Goal: Task Accomplishment & Management: Manage account settings

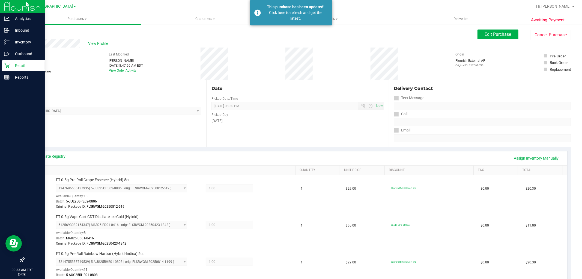
click at [6, 66] on icon at bounding box center [6, 65] width 5 height 5
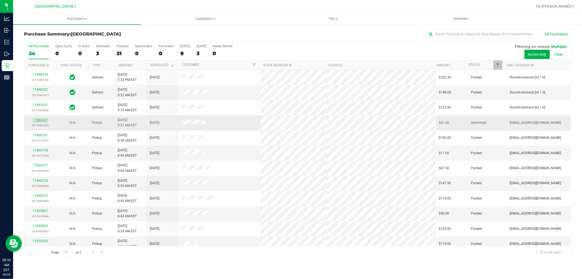
click at [42, 119] on link "11860521" at bounding box center [40, 120] width 15 height 4
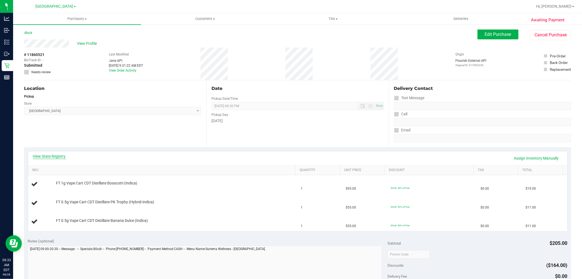
click at [54, 157] on link "View State Registry" at bounding box center [49, 155] width 33 height 5
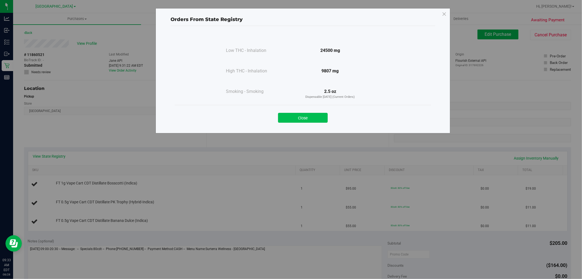
click at [295, 120] on button "Close" at bounding box center [303, 118] width 50 height 10
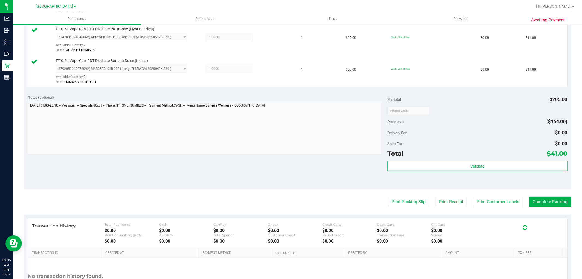
scroll to position [212, 0]
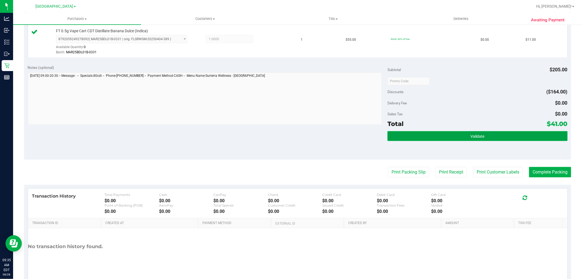
click at [492, 137] on button "Validate" at bounding box center [478, 136] width 180 height 10
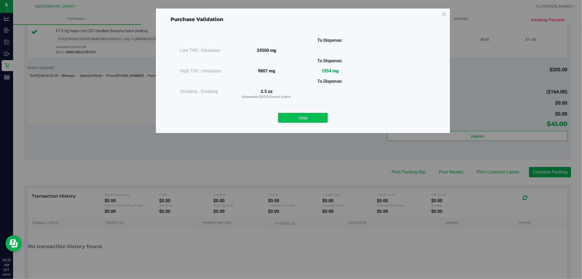
click at [317, 118] on button "Close" at bounding box center [303, 118] width 50 height 10
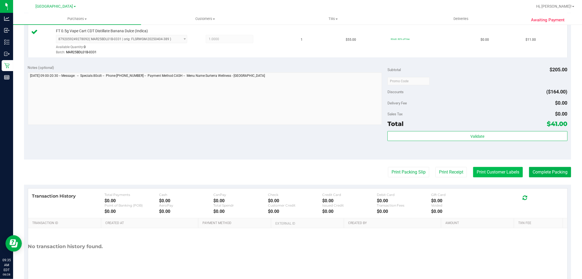
click at [487, 170] on button "Print Customer Labels" at bounding box center [498, 172] width 50 height 10
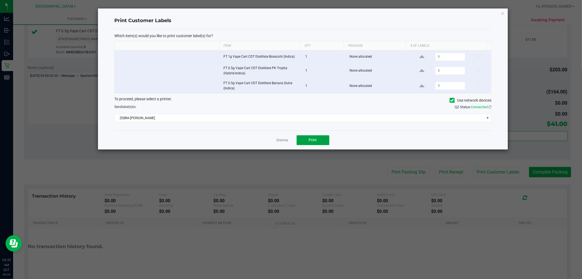
click at [310, 140] on span "Print" at bounding box center [313, 140] width 8 height 4
drag, startPoint x: 503, startPoint y: 13, endPoint x: 487, endPoint y: 38, distance: 30.0
click at [503, 12] on icon "button" at bounding box center [503, 13] width 4 height 7
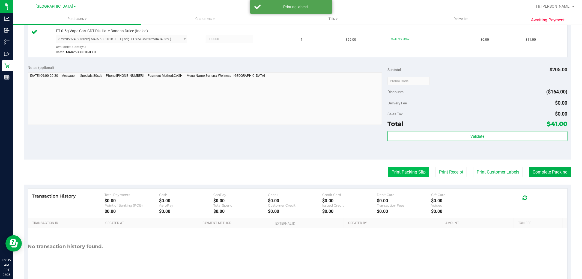
click at [413, 171] on button "Print Packing Slip" at bounding box center [408, 172] width 41 height 10
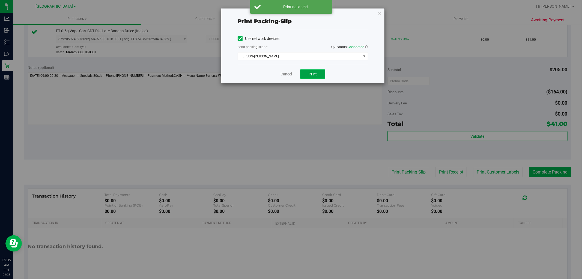
click at [315, 74] on span "Print" at bounding box center [313, 74] width 8 height 4
click at [380, 13] on icon "button" at bounding box center [380, 13] width 4 height 7
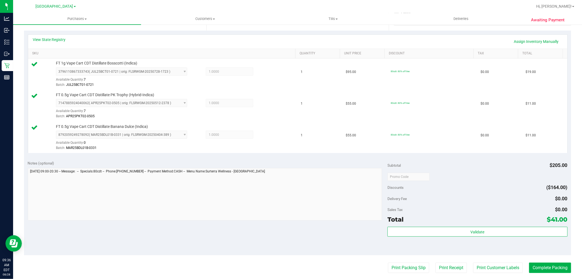
scroll to position [231, 0]
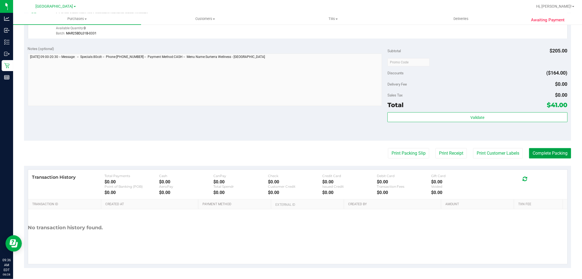
click at [537, 153] on button "Complete Packing" at bounding box center [550, 153] width 42 height 10
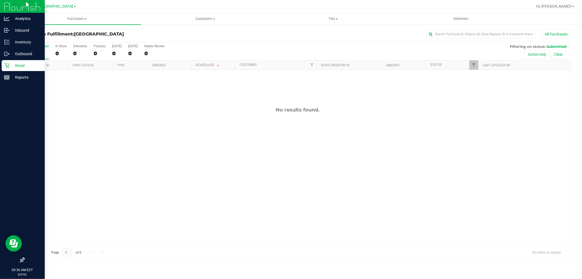
click at [23, 62] on p "Retail" at bounding box center [26, 65] width 33 height 7
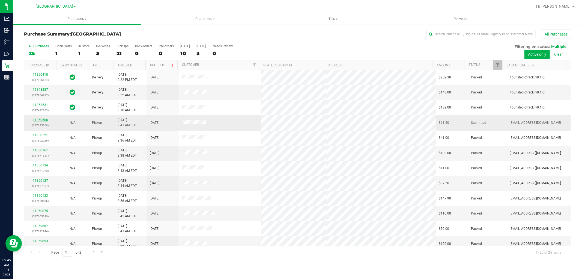
click at [43, 120] on link "11860606" at bounding box center [40, 120] width 15 height 4
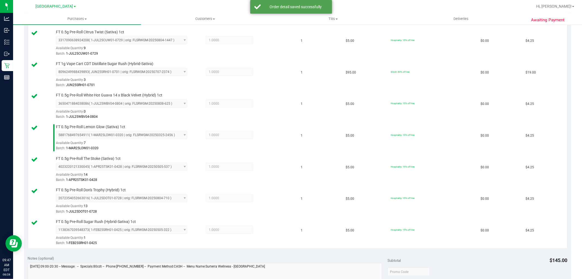
scroll to position [425, 0]
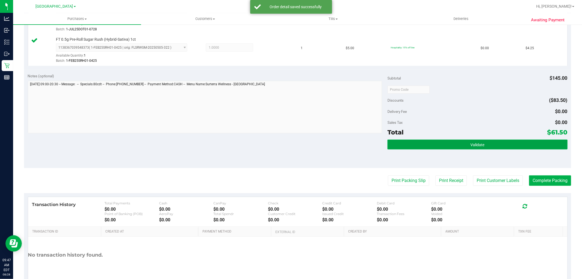
click at [501, 149] on button "Validate" at bounding box center [478, 145] width 180 height 10
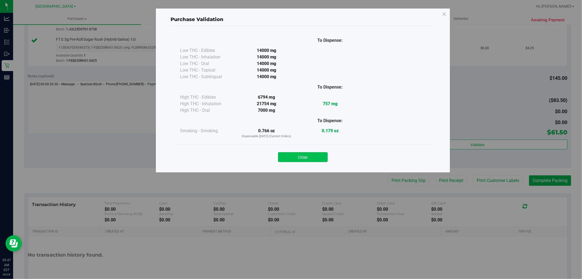
click at [307, 157] on button "Close" at bounding box center [303, 157] width 50 height 10
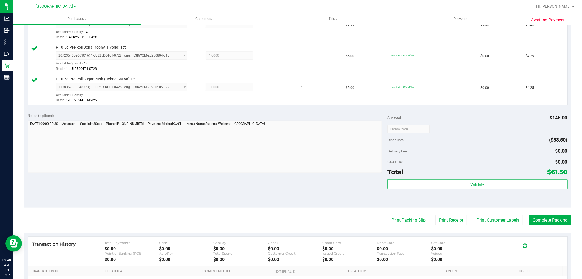
scroll to position [453, 0]
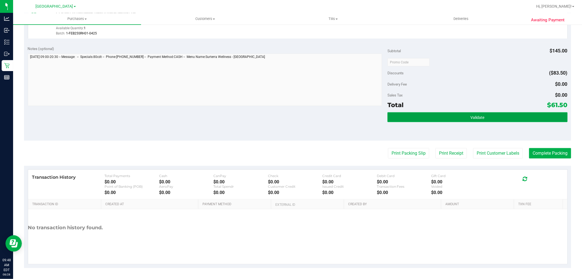
click at [475, 119] on span "Validate" at bounding box center [478, 117] width 14 height 4
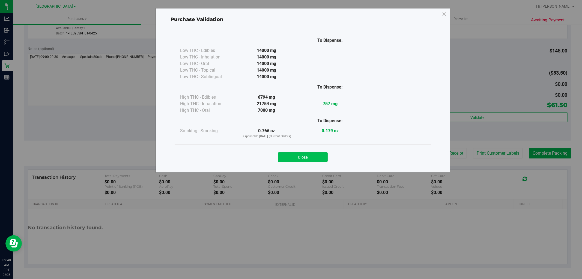
click at [309, 159] on button "Close" at bounding box center [303, 157] width 50 height 10
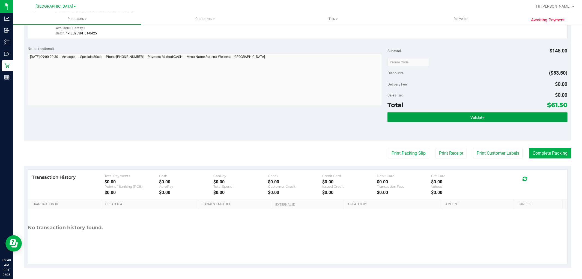
click at [479, 118] on span "Validate" at bounding box center [478, 117] width 14 height 4
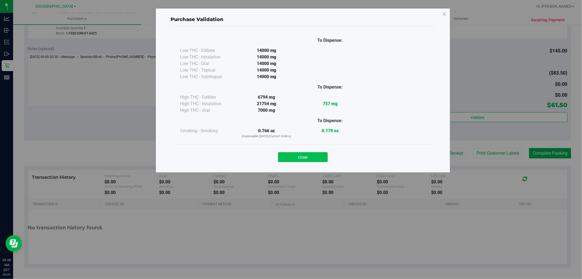
click at [303, 153] on button "Close" at bounding box center [303, 157] width 50 height 10
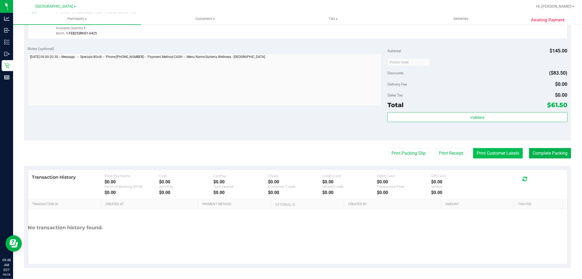
click at [496, 156] on button "Print Customer Labels" at bounding box center [498, 153] width 50 height 10
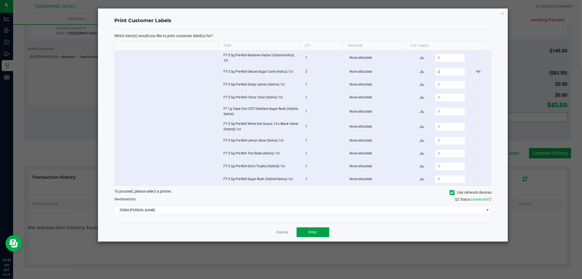
click at [321, 230] on button "Print" at bounding box center [313, 232] width 33 height 10
click at [503, 12] on icon "button" at bounding box center [503, 13] width 4 height 7
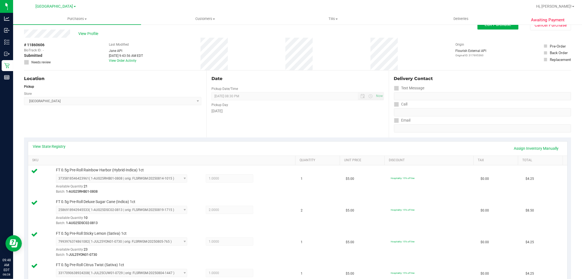
scroll to position [0, 0]
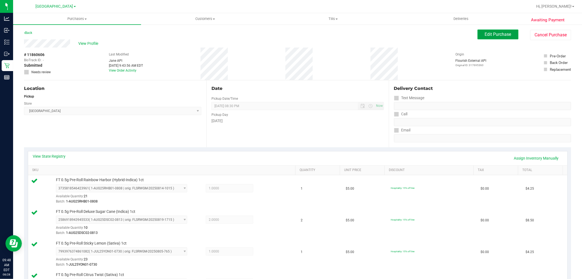
click at [496, 35] on span "Edit Purchase" at bounding box center [498, 34] width 26 height 5
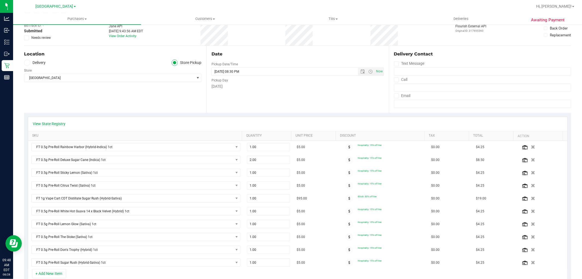
scroll to position [242, 0]
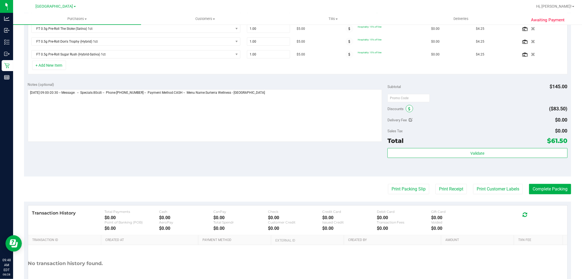
click at [406, 111] on span at bounding box center [409, 108] width 7 height 7
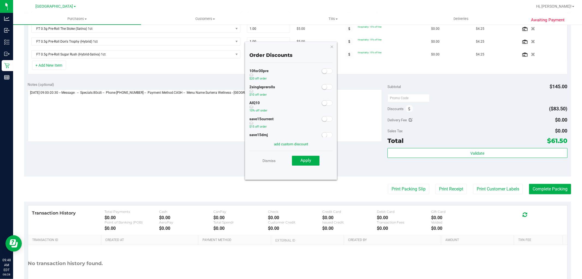
click at [322, 71] on small at bounding box center [324, 71] width 5 height 5
click at [310, 162] on span "Apply" at bounding box center [306, 160] width 11 height 5
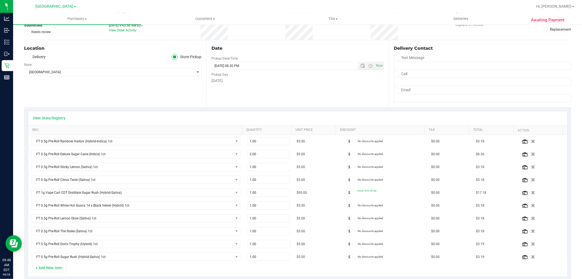
scroll to position [0, 0]
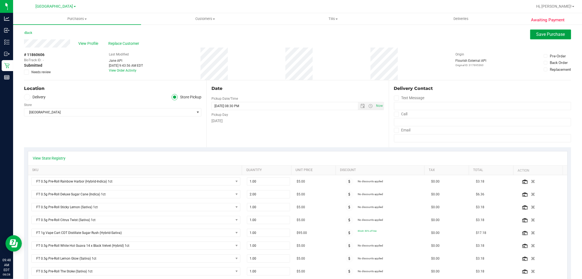
click at [552, 33] on span "Save Purchase" at bounding box center [551, 34] width 29 height 5
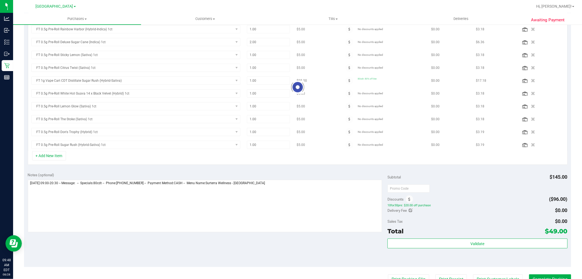
scroll to position [242, 0]
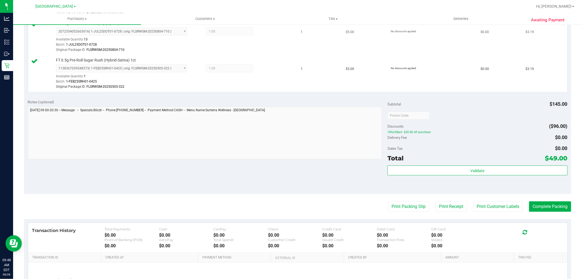
scroll to position [455, 0]
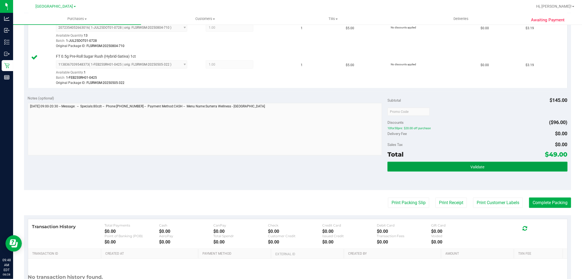
click at [471, 169] on span "Validate" at bounding box center [478, 167] width 14 height 4
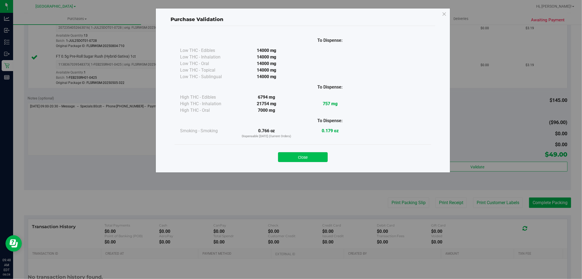
click at [310, 157] on button "Close" at bounding box center [303, 157] width 50 height 10
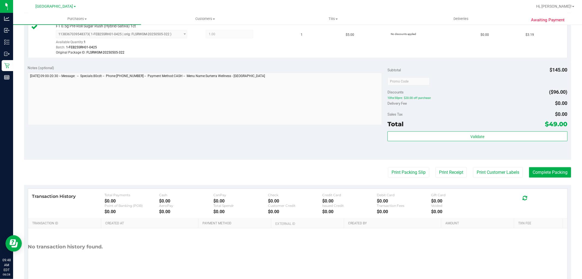
scroll to position [505, 0]
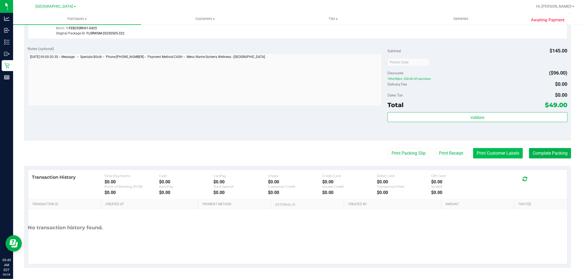
click at [488, 154] on button "Print Customer Labels" at bounding box center [498, 153] width 50 height 10
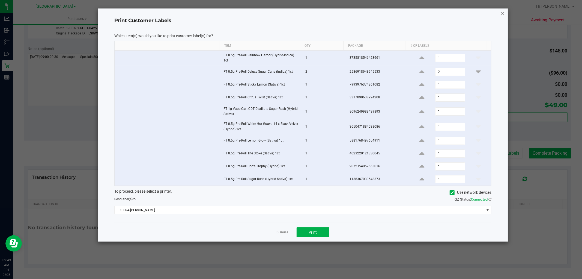
click at [503, 12] on icon "button" at bounding box center [503, 13] width 4 height 7
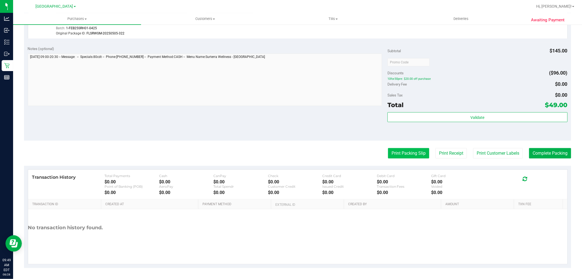
click at [402, 151] on button "Print Packing Slip" at bounding box center [408, 153] width 41 height 10
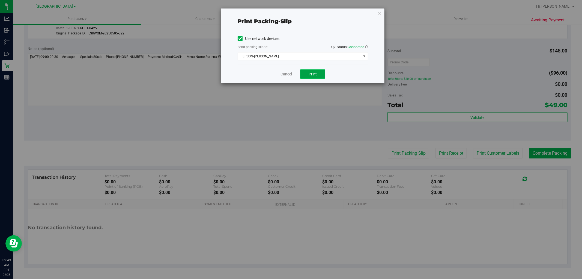
click at [321, 76] on button "Print" at bounding box center [312, 73] width 25 height 9
click at [380, 14] on icon "button" at bounding box center [380, 13] width 4 height 7
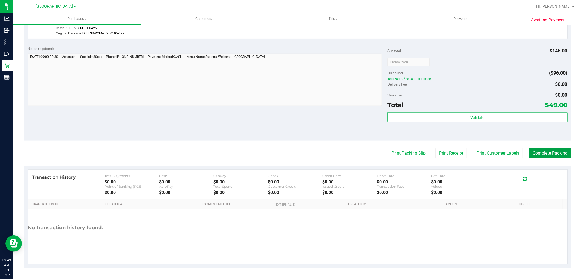
click at [543, 154] on button "Complete Packing" at bounding box center [550, 153] width 42 height 10
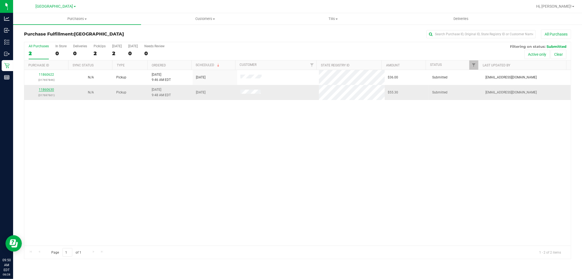
click at [49, 89] on link "11860630" at bounding box center [46, 90] width 15 height 4
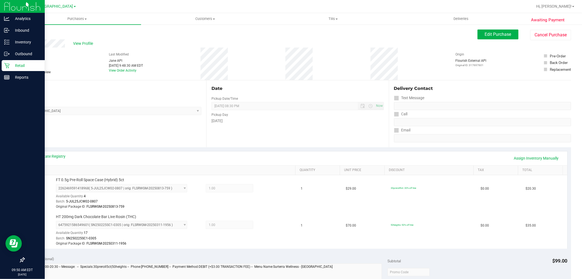
click at [9, 66] on icon at bounding box center [6, 65] width 5 height 5
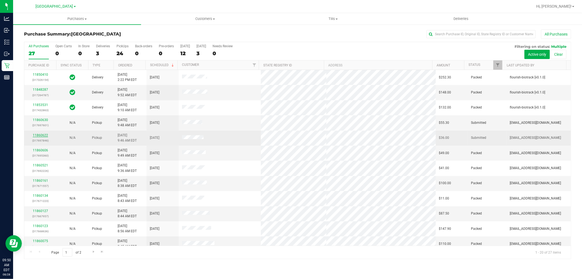
click at [43, 135] on link "11860622" at bounding box center [40, 135] width 15 height 4
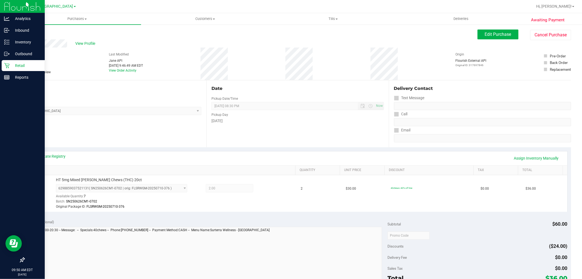
click at [11, 65] on p "Retail" at bounding box center [26, 65] width 33 height 7
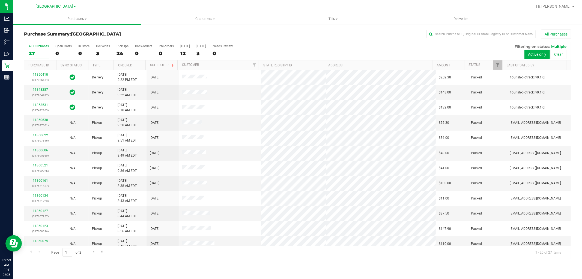
click at [266, 30] on div "All Purchases" at bounding box center [388, 33] width 365 height 9
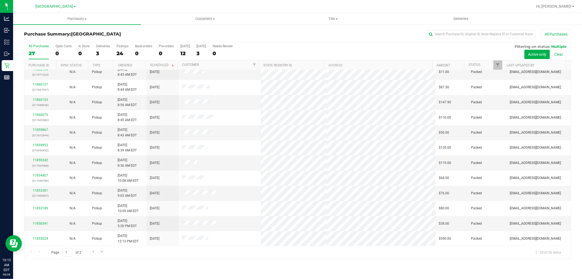
scroll to position [127, 0]
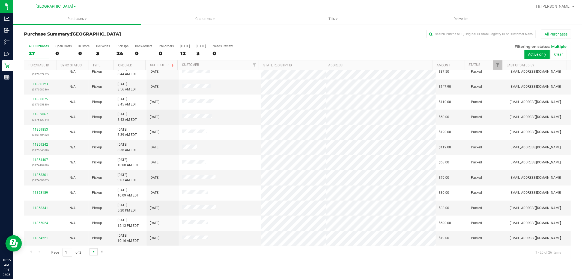
click at [93, 252] on span "Go to the next page" at bounding box center [93, 251] width 4 height 4
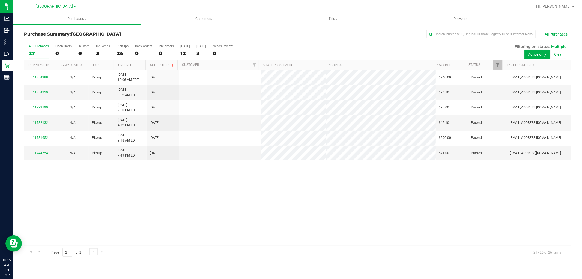
scroll to position [0, 0]
click at [40, 251] on span "Go to the previous page" at bounding box center [39, 251] width 4 height 4
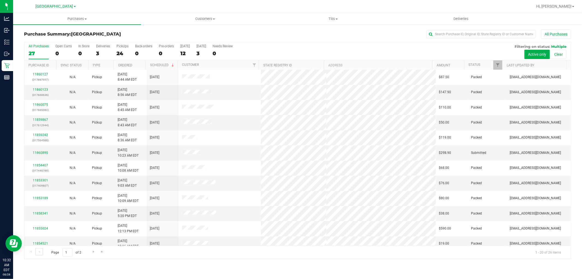
scroll to position [127, 0]
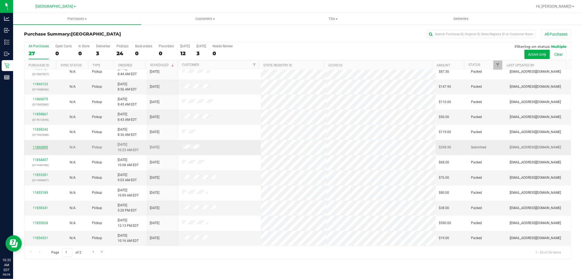
click at [45, 147] on link "11860890" at bounding box center [40, 147] width 15 height 4
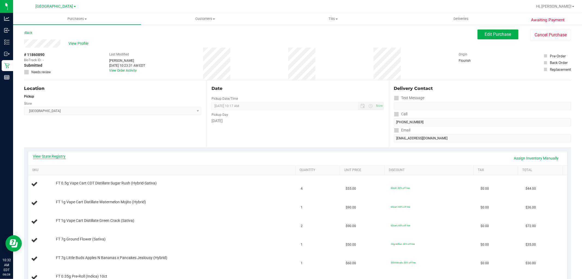
click at [63, 157] on link "View State Registry" at bounding box center [49, 155] width 33 height 5
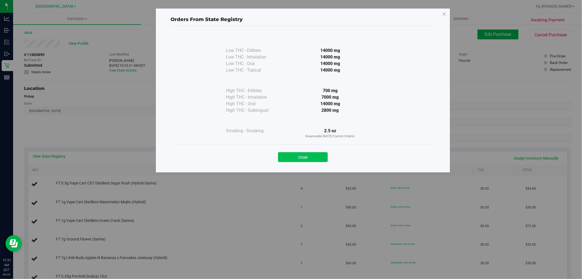
click at [295, 154] on button "Close" at bounding box center [303, 157] width 50 height 10
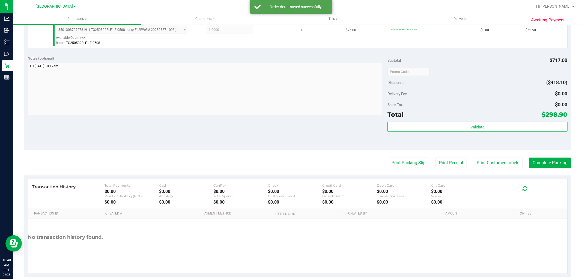
scroll to position [370, 0]
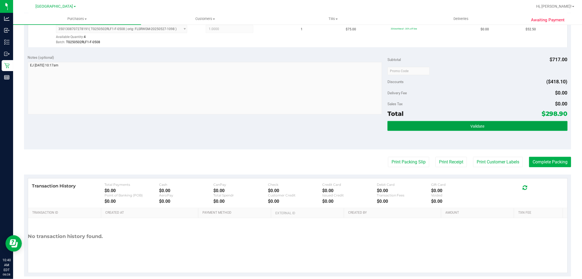
click at [459, 127] on button "Validate" at bounding box center [478, 126] width 180 height 10
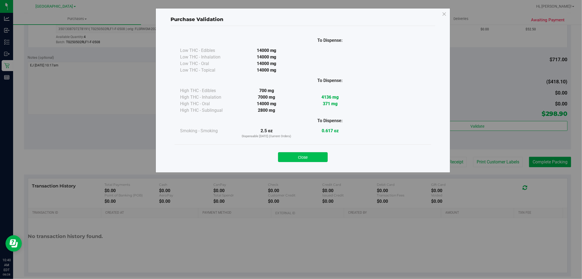
click at [303, 157] on button "Close" at bounding box center [303, 157] width 50 height 10
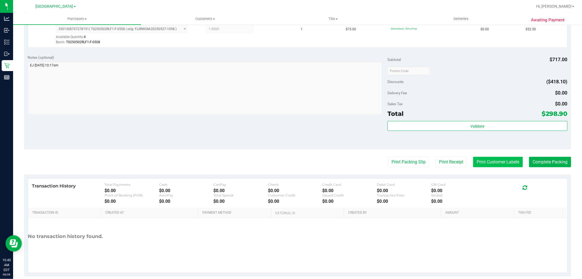
click at [503, 162] on button "Print Customer Labels" at bounding box center [498, 162] width 50 height 10
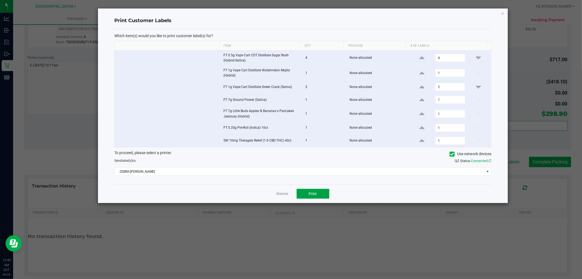
click at [316, 193] on span "Print" at bounding box center [313, 193] width 8 height 4
click at [287, 195] on link "Dismiss" at bounding box center [283, 193] width 12 height 5
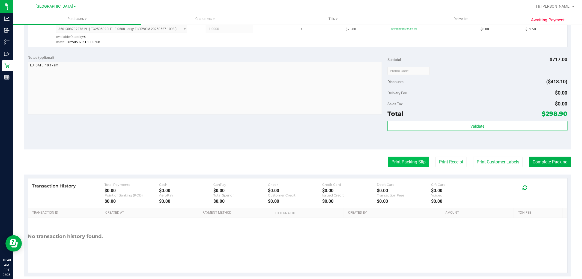
click at [410, 162] on button "Print Packing Slip" at bounding box center [408, 162] width 41 height 10
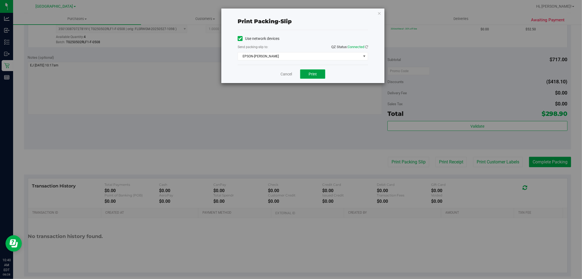
click at [311, 72] on span "Print" at bounding box center [313, 74] width 8 height 4
click at [290, 73] on link "Cancel" at bounding box center [286, 74] width 11 height 6
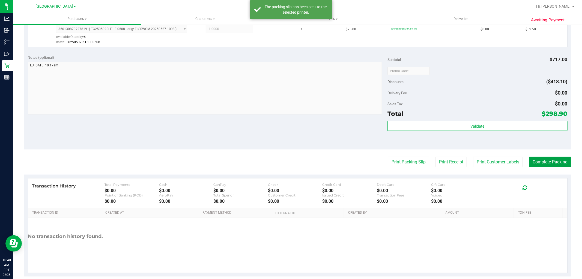
click at [547, 160] on button "Complete Packing" at bounding box center [550, 162] width 42 height 10
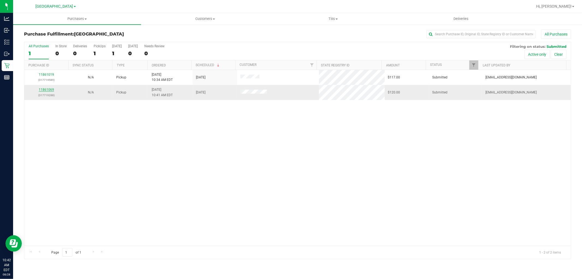
click at [45, 88] on link "11861069" at bounding box center [46, 90] width 15 height 4
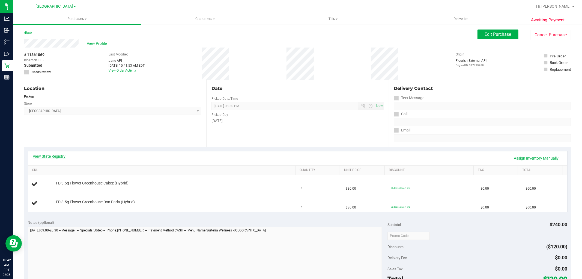
click at [60, 159] on link "View State Registry" at bounding box center [49, 155] width 33 height 5
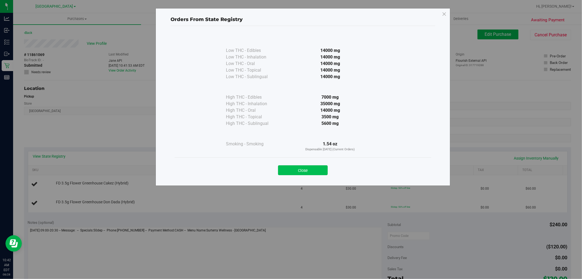
click at [311, 165] on button "Close" at bounding box center [303, 170] width 50 height 10
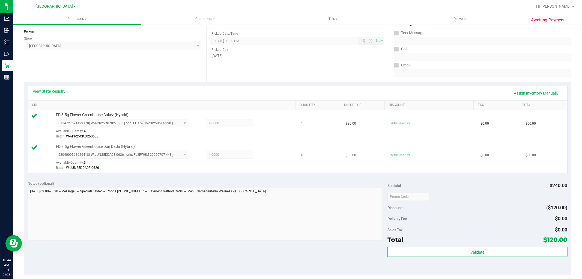
scroll to position [91, 0]
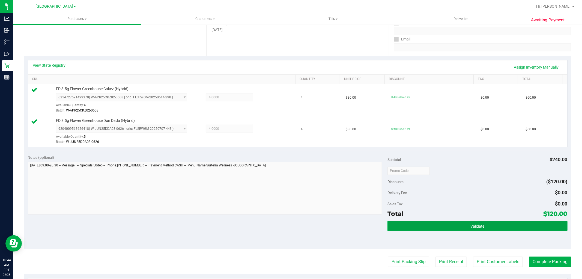
click at [434, 224] on button "Validate" at bounding box center [478, 226] width 180 height 10
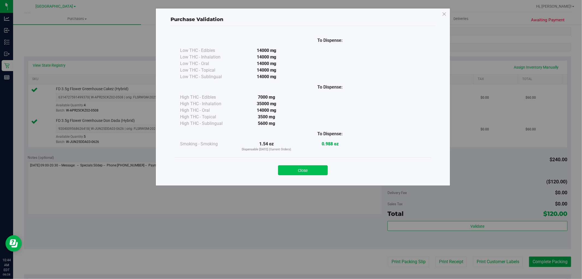
click at [307, 165] on button "Close" at bounding box center [303, 170] width 50 height 10
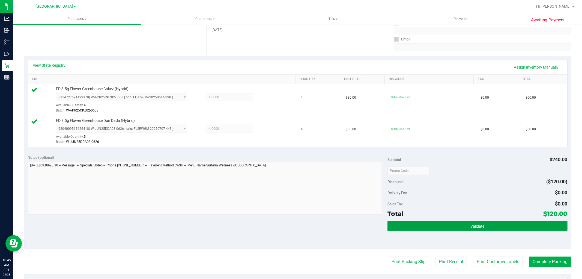
click at [476, 224] on span "Validate" at bounding box center [478, 226] width 14 height 4
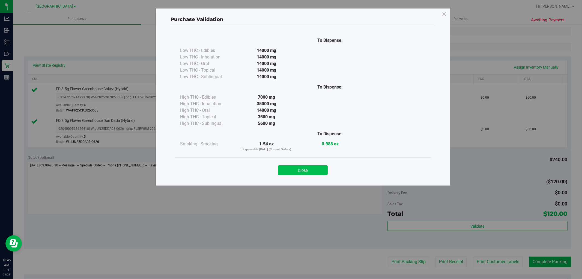
click at [319, 169] on button "Close" at bounding box center [303, 170] width 50 height 10
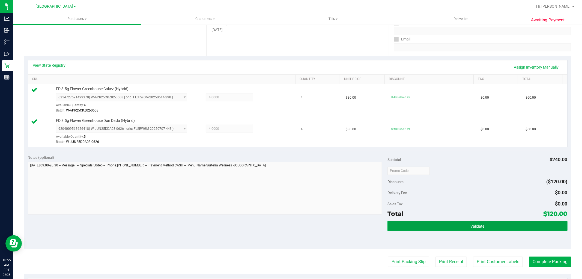
click at [491, 225] on button "Validate" at bounding box center [478, 226] width 180 height 10
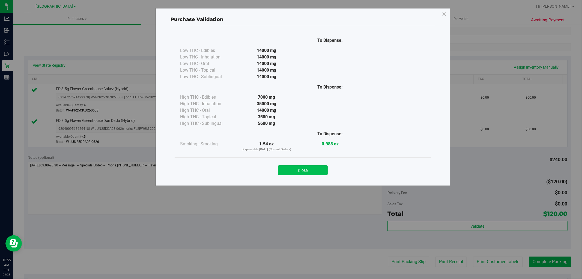
click at [307, 167] on button "Close" at bounding box center [303, 170] width 50 height 10
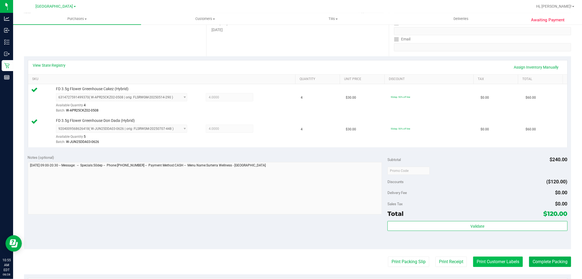
click at [498, 258] on button "Print Customer Labels" at bounding box center [498, 261] width 50 height 10
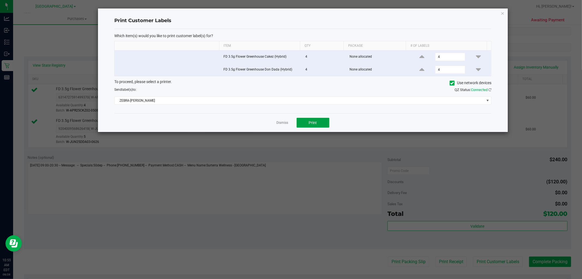
click at [318, 121] on button "Print" at bounding box center [313, 123] width 33 height 10
click at [283, 123] on link "Dismiss" at bounding box center [283, 122] width 12 height 5
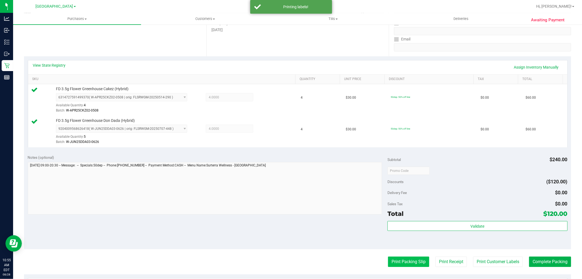
click at [401, 259] on button "Print Packing Slip" at bounding box center [408, 261] width 41 height 10
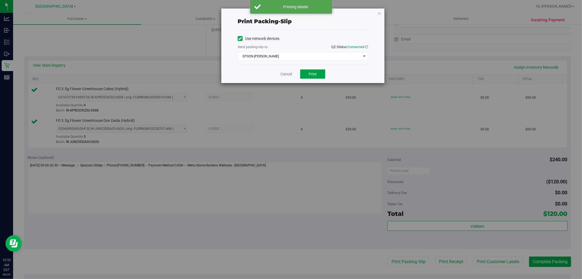
click at [315, 75] on span "Print" at bounding box center [313, 74] width 8 height 4
click at [287, 71] on link "Cancel" at bounding box center [286, 74] width 11 height 6
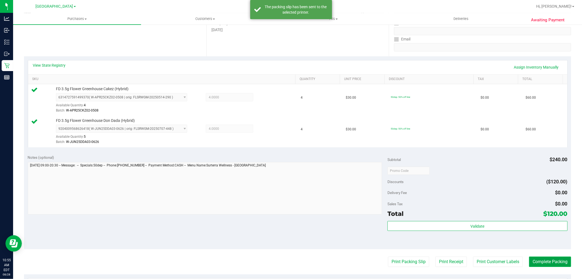
click at [549, 259] on button "Complete Packing" at bounding box center [550, 261] width 42 height 10
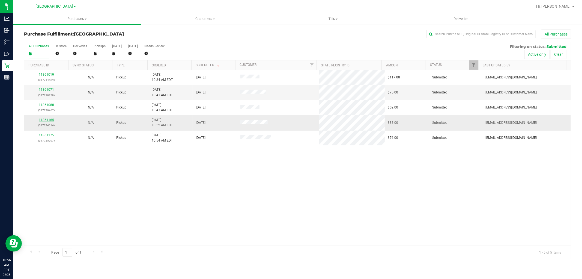
click at [49, 119] on link "11861165" at bounding box center [46, 120] width 15 height 4
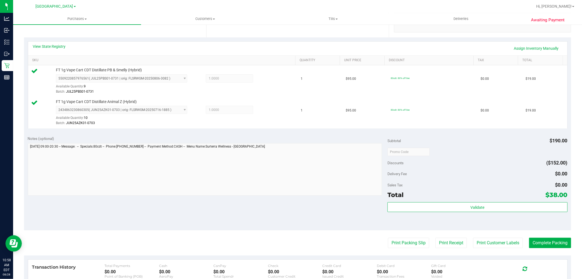
scroll to position [121, 0]
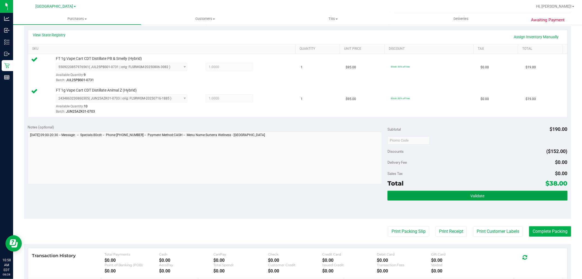
click at [482, 195] on button "Validate" at bounding box center [478, 196] width 180 height 10
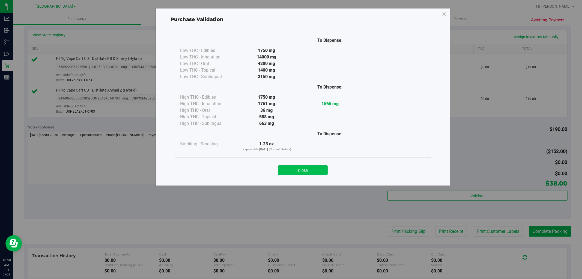
click at [318, 169] on button "Close" at bounding box center [303, 170] width 50 height 10
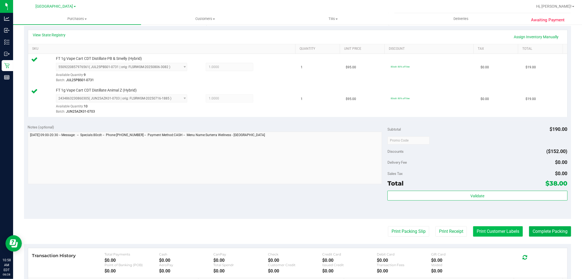
click at [488, 230] on button "Print Customer Labels" at bounding box center [498, 231] width 50 height 10
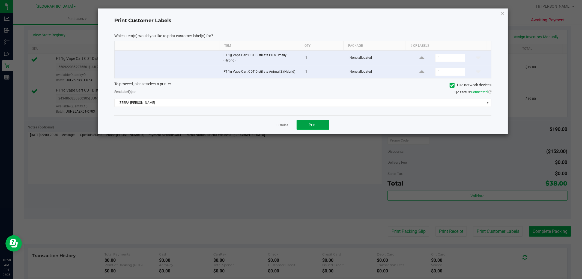
click at [309, 125] on span "Print" at bounding box center [313, 125] width 8 height 4
click at [285, 127] on link "Dismiss" at bounding box center [283, 125] width 12 height 5
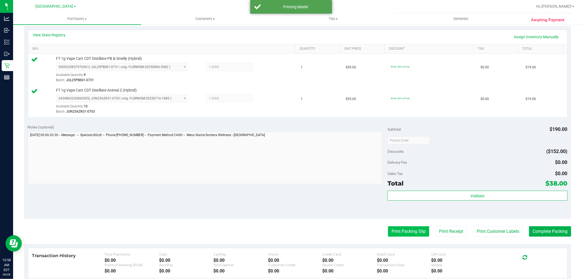
click at [398, 233] on button "Print Packing Slip" at bounding box center [408, 231] width 41 height 10
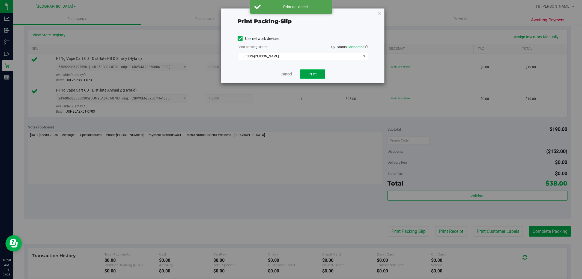
click at [312, 71] on button "Print" at bounding box center [312, 73] width 25 height 9
click at [288, 71] on link "Cancel" at bounding box center [286, 74] width 11 height 6
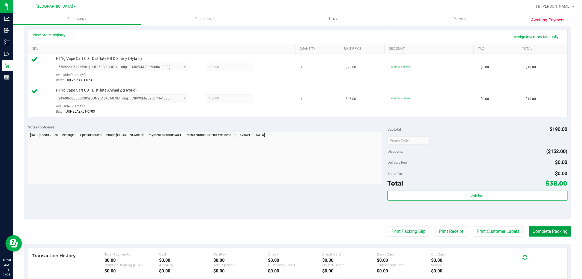
click at [547, 228] on button "Complete Packing" at bounding box center [550, 231] width 42 height 10
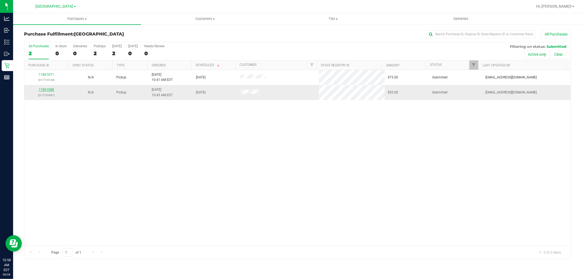
click at [49, 89] on link "11861088" at bounding box center [46, 90] width 15 height 4
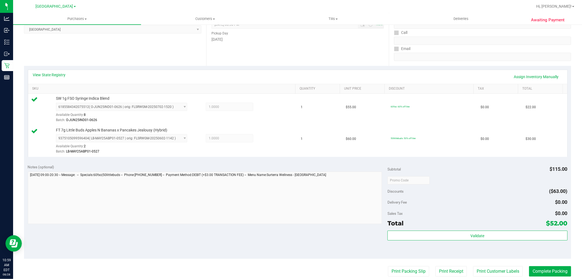
scroll to position [121, 0]
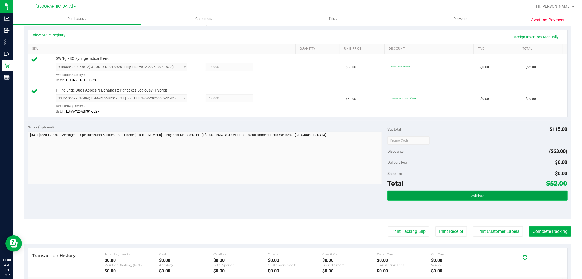
click at [479, 191] on button "Validate" at bounding box center [478, 196] width 180 height 10
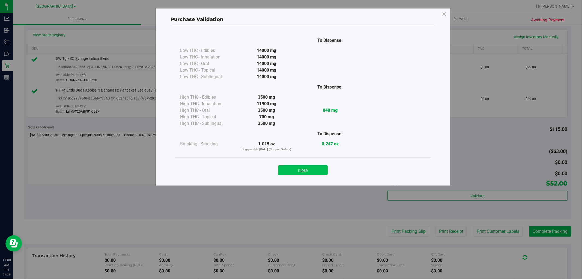
click at [307, 168] on button "Close" at bounding box center [303, 170] width 50 height 10
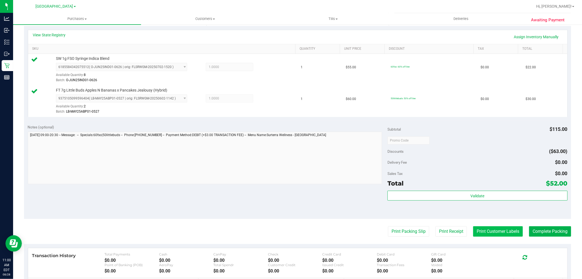
click at [484, 233] on button "Print Customer Labels" at bounding box center [498, 231] width 50 height 10
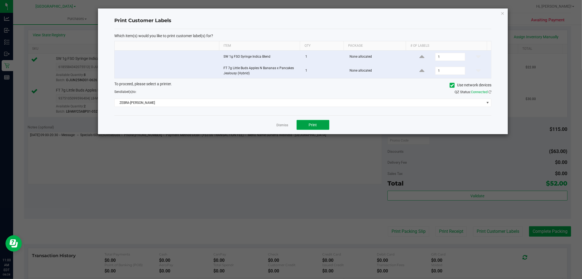
click at [309, 120] on button "Print" at bounding box center [313, 125] width 33 height 10
click at [284, 125] on link "Dismiss" at bounding box center [283, 125] width 12 height 5
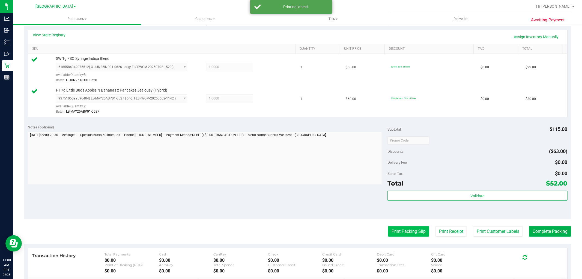
click at [407, 230] on button "Print Packing Slip" at bounding box center [408, 231] width 41 height 10
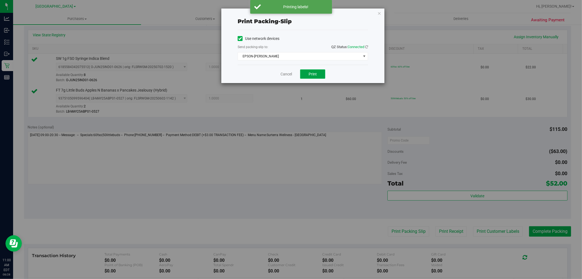
click at [310, 76] on button "Print" at bounding box center [312, 73] width 25 height 9
click at [288, 74] on link "Cancel" at bounding box center [286, 74] width 11 height 6
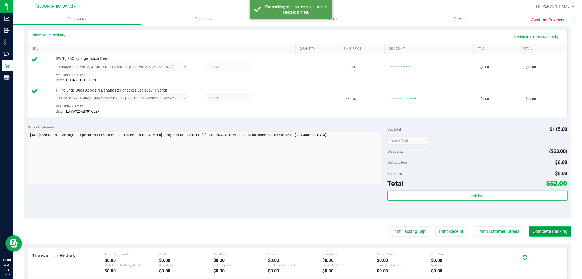
click at [544, 232] on button "Complete Packing" at bounding box center [550, 231] width 42 height 10
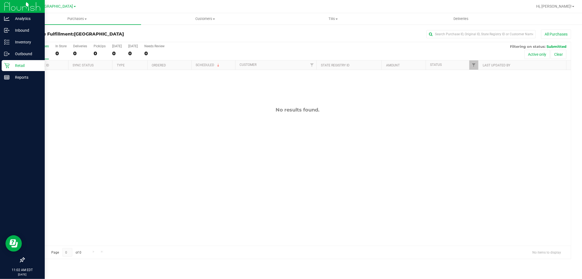
click at [17, 66] on p "Retail" at bounding box center [26, 65] width 33 height 7
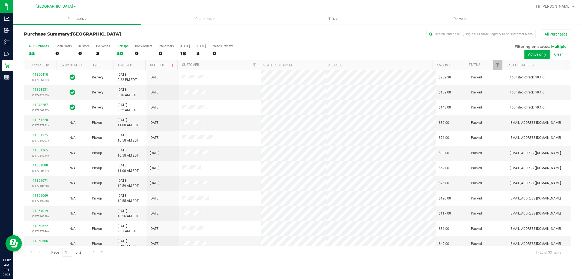
click at [122, 46] on div "PickUps" at bounding box center [123, 46] width 12 height 4
click at [0, 0] on input "PickUps 30" at bounding box center [0, 0] width 0 height 0
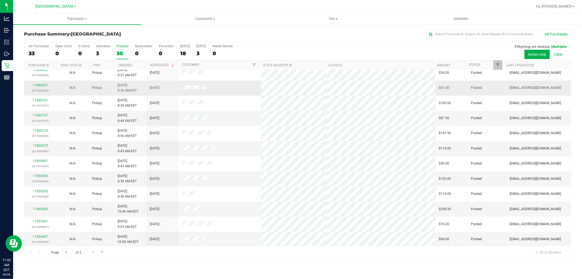
scroll to position [127, 0]
click at [94, 252] on span "Go to the next page" at bounding box center [93, 251] width 4 height 4
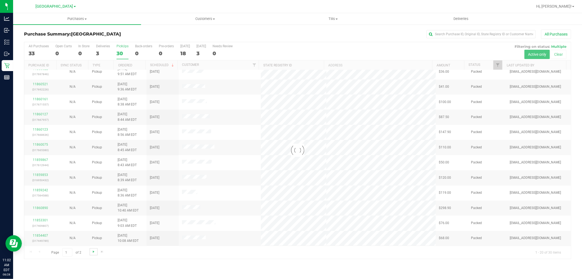
scroll to position [0, 0]
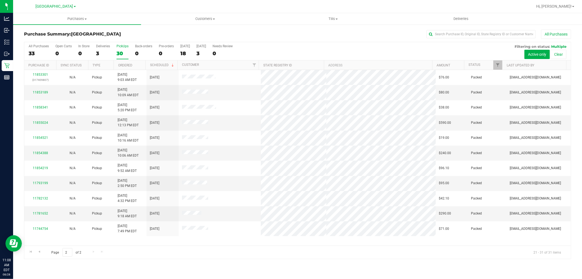
click at [413, 239] on div "11853301 (317409807) N/A Pickup [DATE] 9:03 AM EDT 8/27/2025 $76.00 Packed [EMA…" at bounding box center [297, 158] width 547 height 176
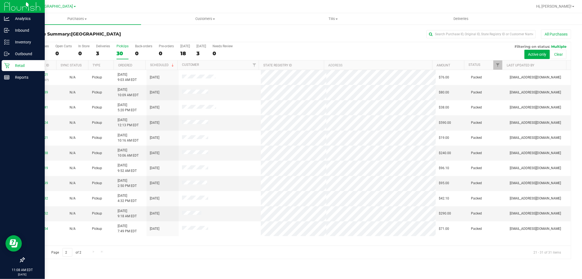
click at [23, 66] on p "Retail" at bounding box center [26, 65] width 33 height 7
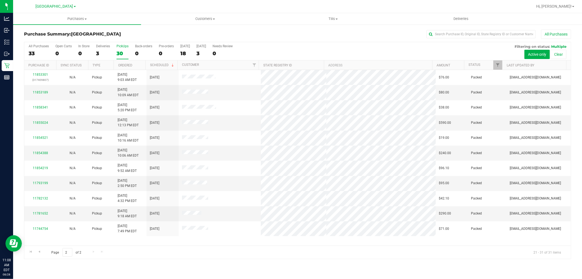
click at [124, 46] on div "PickUps" at bounding box center [123, 46] width 12 height 4
click at [0, 0] on input "PickUps 30" at bounding box center [0, 0] width 0 height 0
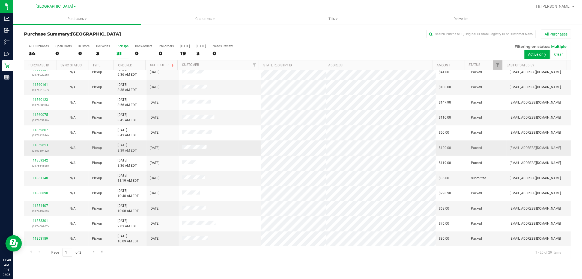
scroll to position [127, 0]
click at [44, 177] on link "11861348" at bounding box center [40, 178] width 15 height 4
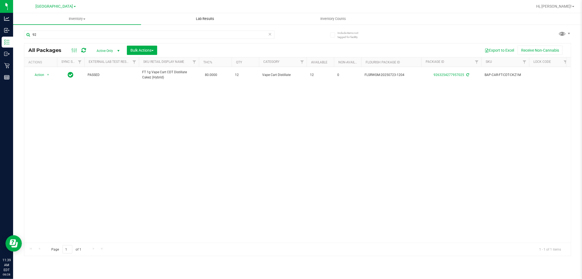
type input "9"
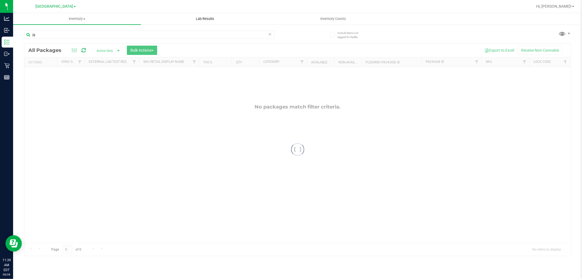
type input "jgn"
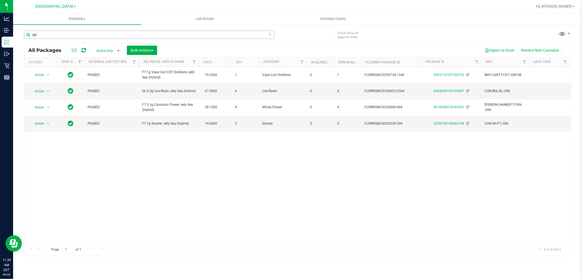
click at [58, 34] on input "jgn" at bounding box center [149, 35] width 251 height 8
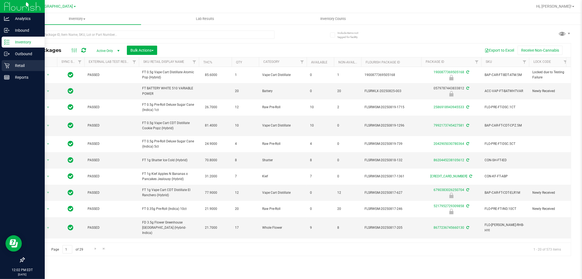
click at [11, 65] on p "Retail" at bounding box center [26, 65] width 33 height 7
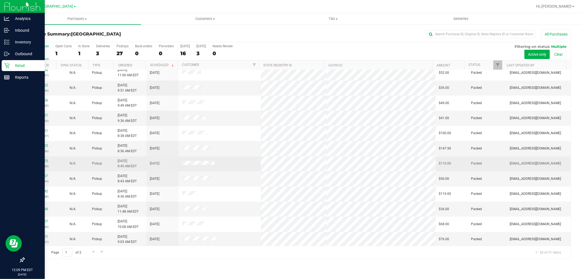
scroll to position [127, 0]
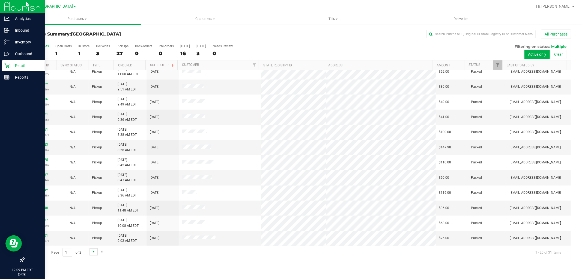
click at [94, 250] on span "Go to the next page" at bounding box center [93, 251] width 4 height 4
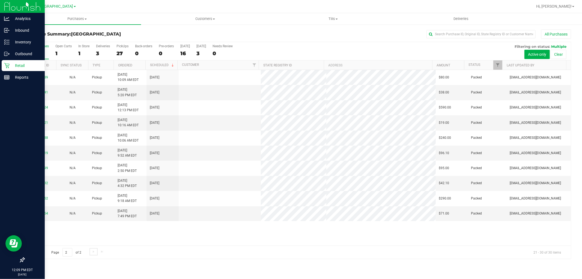
scroll to position [0, 0]
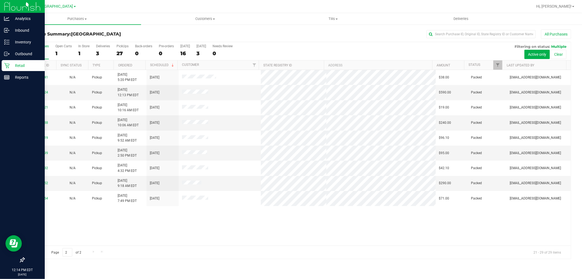
click at [40, 250] on span "Go to the previous page" at bounding box center [39, 251] width 4 height 4
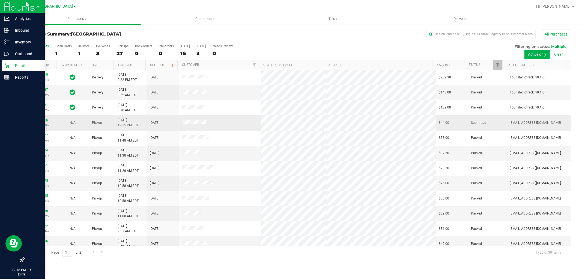
click at [43, 120] on link "11861816" at bounding box center [40, 120] width 15 height 4
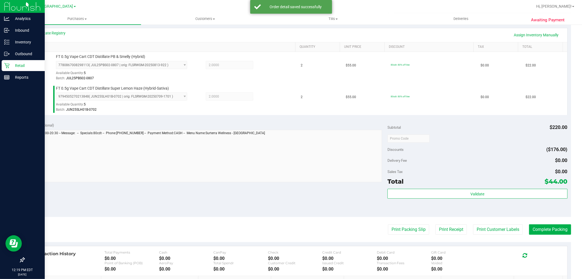
scroll to position [152, 0]
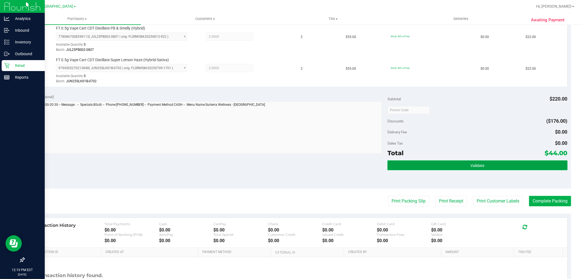
click at [458, 162] on button "Validate" at bounding box center [478, 165] width 180 height 10
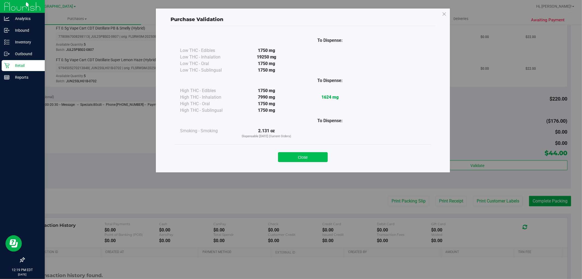
click at [321, 154] on button "Close" at bounding box center [303, 157] width 50 height 10
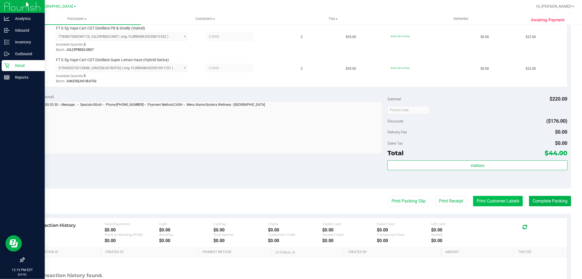
click at [497, 197] on button "Print Customer Labels" at bounding box center [498, 201] width 50 height 10
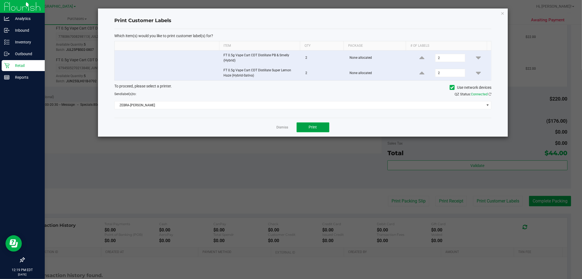
click at [319, 124] on button "Print" at bounding box center [313, 127] width 33 height 10
click at [283, 128] on link "Dismiss" at bounding box center [283, 127] width 12 height 5
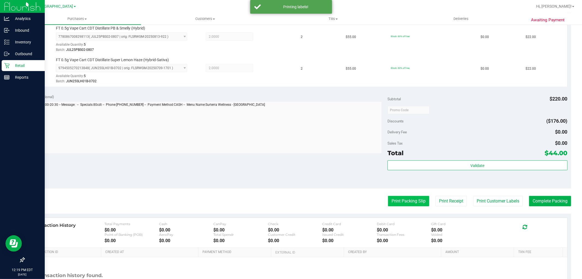
click at [399, 200] on button "Print Packing Slip" at bounding box center [408, 201] width 41 height 10
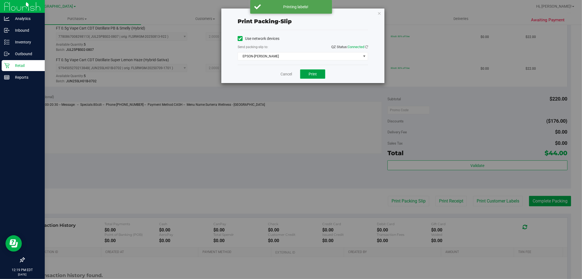
click at [315, 74] on span "Print" at bounding box center [313, 74] width 8 height 4
click at [285, 73] on link "Cancel" at bounding box center [286, 74] width 11 height 6
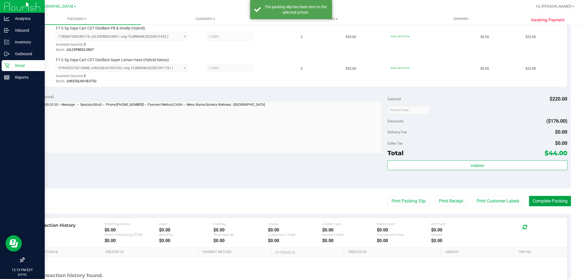
click at [546, 201] on button "Complete Packing" at bounding box center [550, 201] width 42 height 10
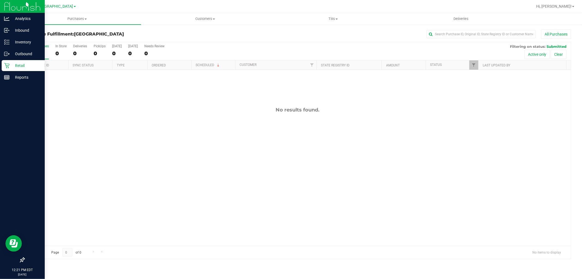
click at [16, 64] on p "Retail" at bounding box center [26, 65] width 33 height 7
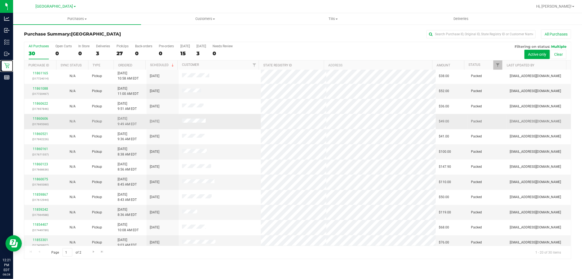
scroll to position [127, 0]
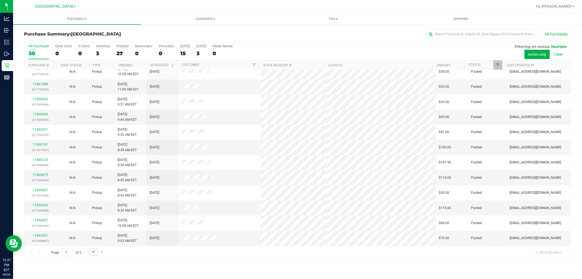
click at [93, 253] on span "Go to the next page" at bounding box center [93, 251] width 4 height 4
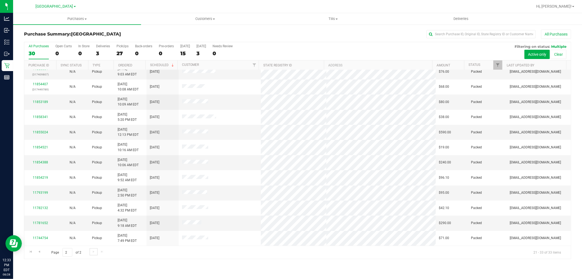
scroll to position [0, 0]
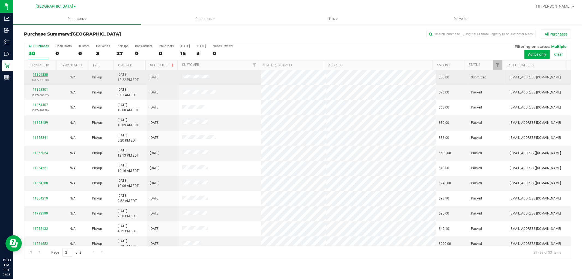
click at [40, 74] on link "11861880" at bounding box center [40, 75] width 15 height 4
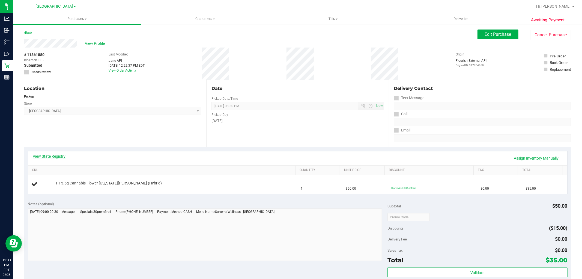
click at [59, 156] on link "View State Registry" at bounding box center [49, 155] width 33 height 5
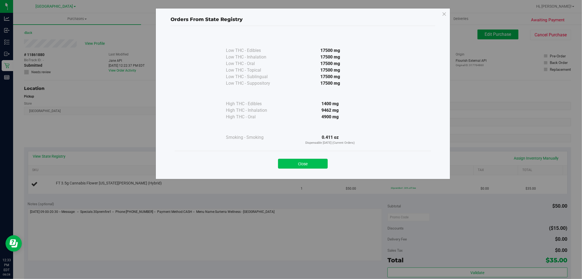
click at [295, 167] on button "Close" at bounding box center [303, 164] width 50 height 10
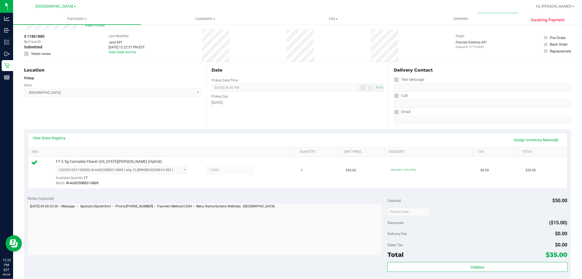
scroll to position [91, 0]
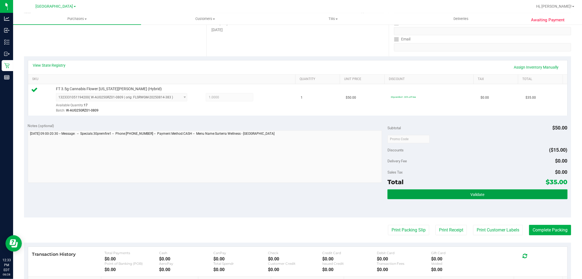
click at [491, 197] on button "Validate" at bounding box center [478, 194] width 180 height 10
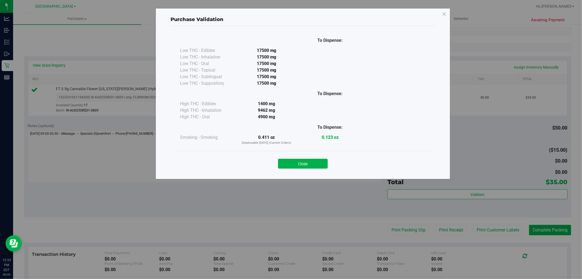
drag, startPoint x: 302, startPoint y: 166, endPoint x: 356, endPoint y: 179, distance: 55.3
click at [303, 166] on button "Close" at bounding box center [303, 164] width 50 height 10
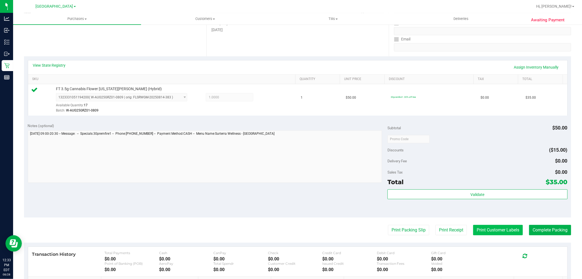
click at [485, 226] on button "Print Customer Labels" at bounding box center [498, 230] width 50 height 10
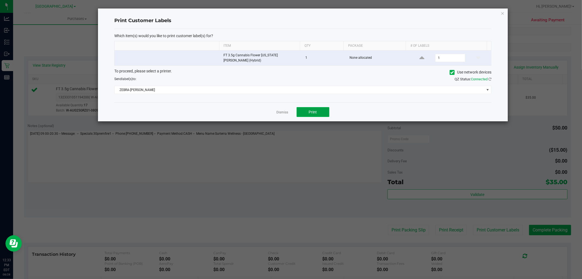
click at [315, 110] on span "Print" at bounding box center [313, 112] width 8 height 4
click at [502, 14] on icon "button" at bounding box center [503, 13] width 4 height 7
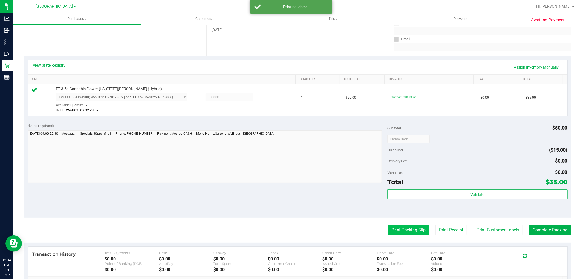
click at [403, 233] on button "Print Packing Slip" at bounding box center [408, 230] width 41 height 10
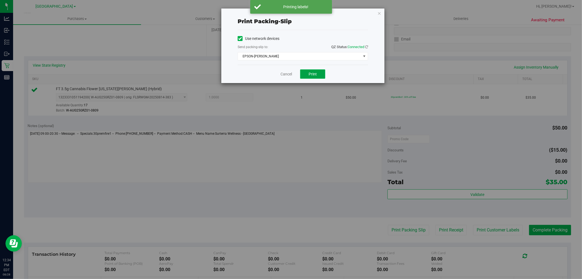
click at [317, 74] on span "Print" at bounding box center [313, 74] width 8 height 4
click at [380, 13] on icon "button" at bounding box center [380, 13] width 4 height 7
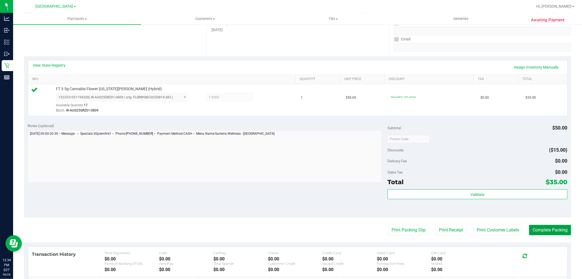
click at [544, 230] on button "Complete Packing" at bounding box center [550, 230] width 42 height 10
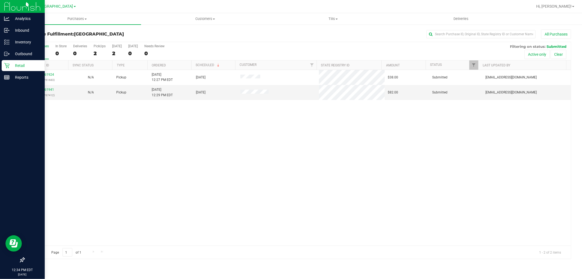
click at [16, 64] on p "Retail" at bounding box center [26, 65] width 33 height 7
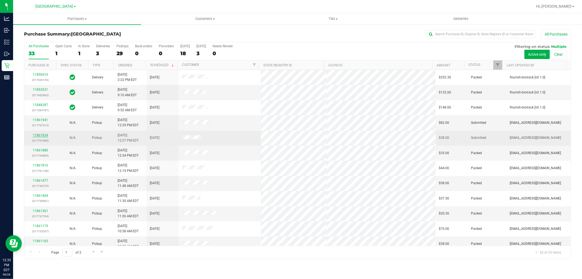
click at [43, 135] on link "11861924" at bounding box center [40, 135] width 15 height 4
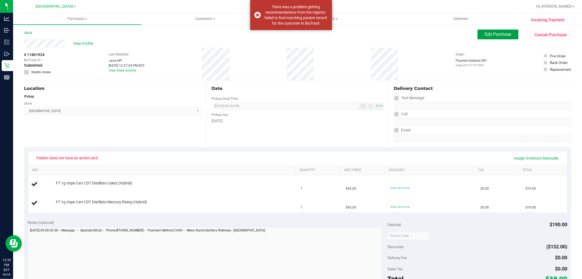
click at [495, 34] on span "Edit Purchase" at bounding box center [498, 34] width 26 height 5
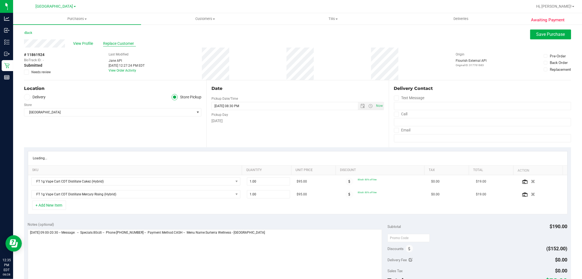
click at [121, 42] on span "Replace Customer" at bounding box center [119, 44] width 33 height 6
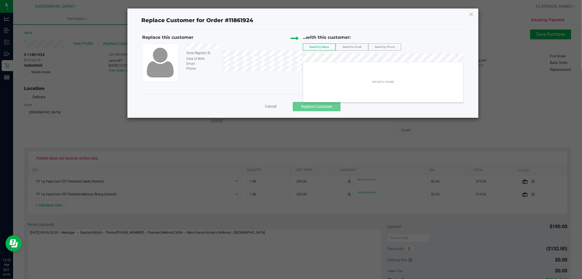
click at [349, 46] on span "Search by Email" at bounding box center [352, 46] width 19 height 3
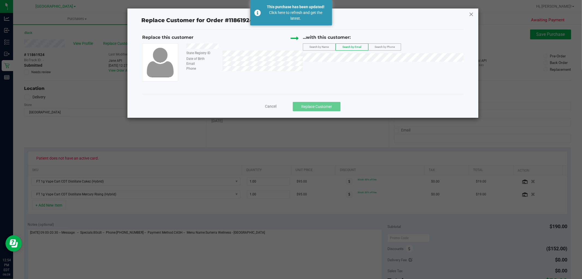
click at [470, 14] on icon at bounding box center [471, 14] width 5 height 9
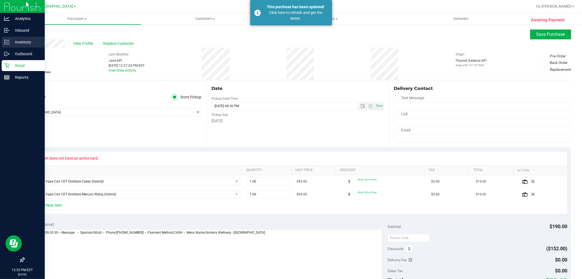
click at [21, 40] on p "Inventory" at bounding box center [26, 42] width 33 height 7
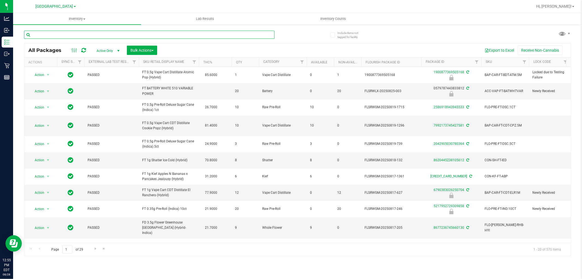
click at [117, 37] on input "text" at bounding box center [149, 35] width 251 height 8
type input "9263254277957025"
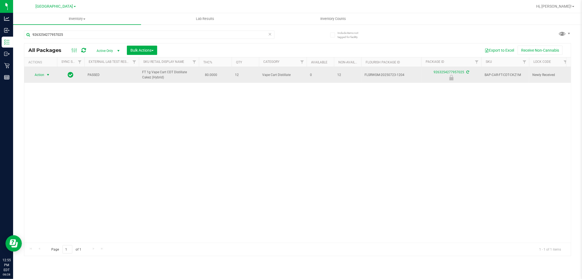
click at [42, 74] on span "Action" at bounding box center [37, 75] width 15 height 8
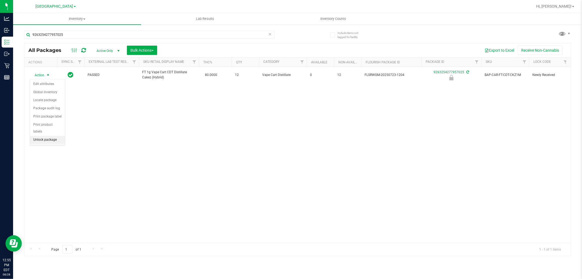
click at [45, 140] on li "Unlock package" at bounding box center [47, 140] width 35 height 8
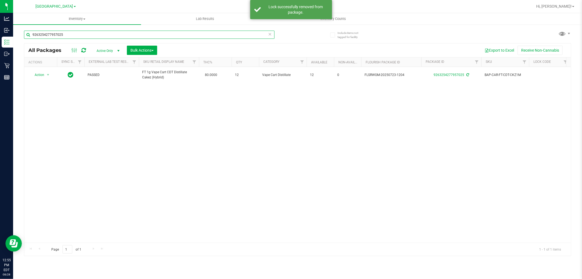
click at [84, 36] on input "9263254277957025" at bounding box center [149, 35] width 251 height 8
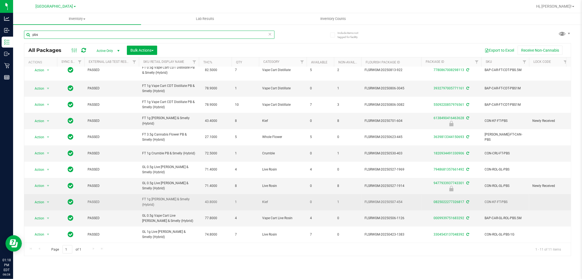
scroll to position [11, 0]
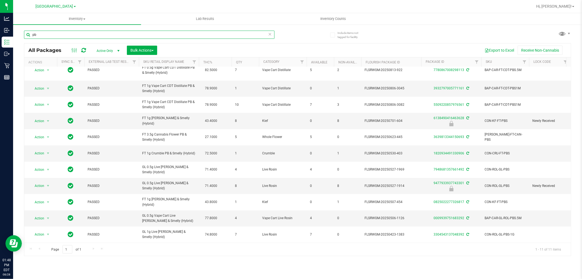
type input "p"
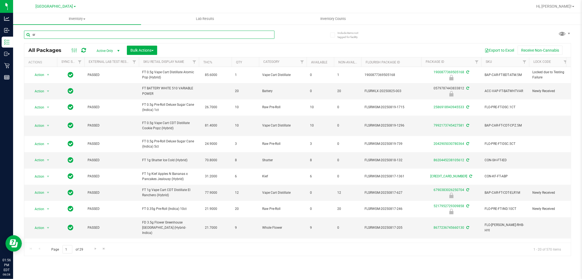
type input "srh"
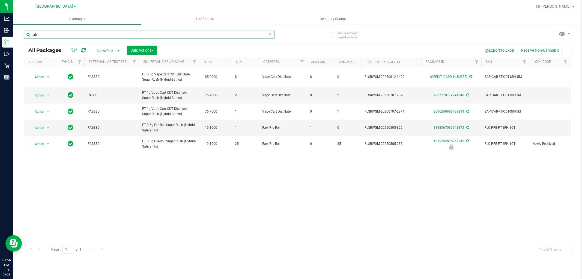
click at [64, 34] on input "srh" at bounding box center [149, 35] width 251 height 8
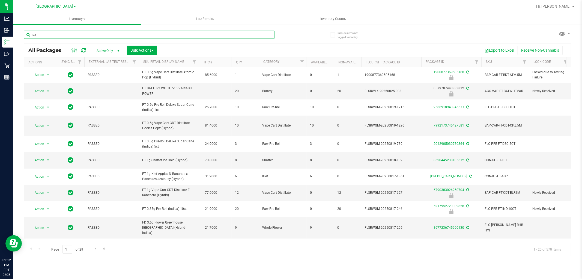
type input "pzt"
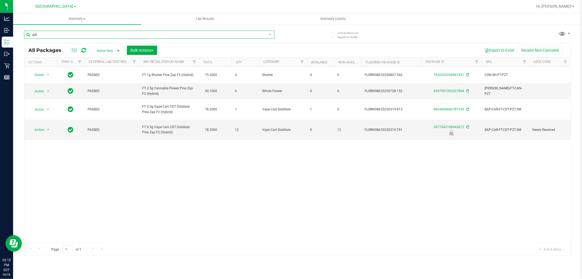
click at [104, 36] on input "pzt" at bounding box center [149, 35] width 251 height 8
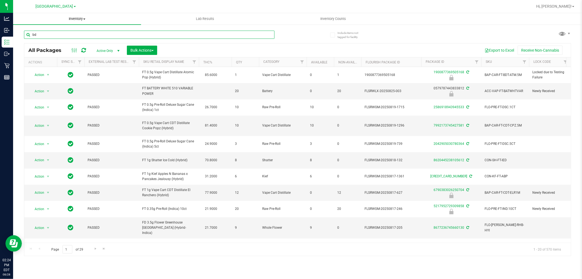
type input "bdl"
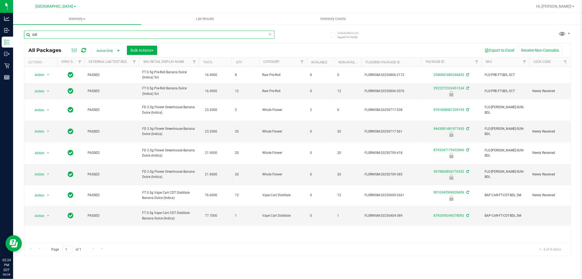
click at [73, 34] on input "bdl" at bounding box center [149, 35] width 251 height 8
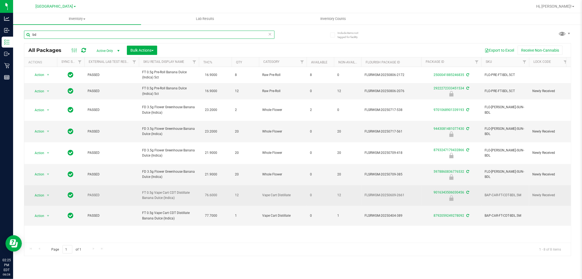
type input "b"
type input "hgh"
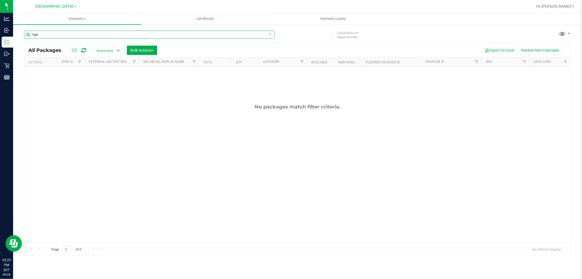
click at [69, 33] on input "hgh" at bounding box center [149, 35] width 251 height 8
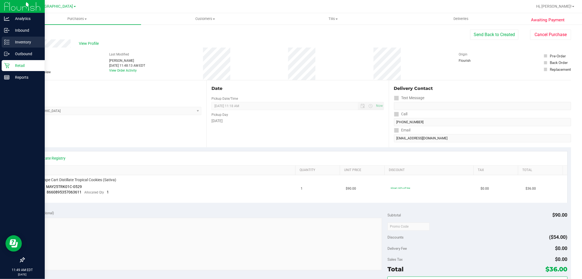
click at [10, 44] on p "Inventory" at bounding box center [26, 42] width 33 height 7
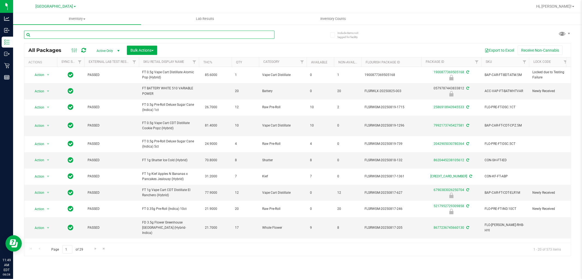
click at [165, 34] on input "text" at bounding box center [149, 35] width 251 height 8
type input "rlf"
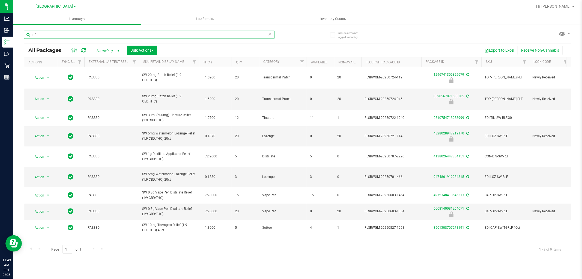
click at [85, 34] on input "rlf" at bounding box center [149, 35] width 251 height 8
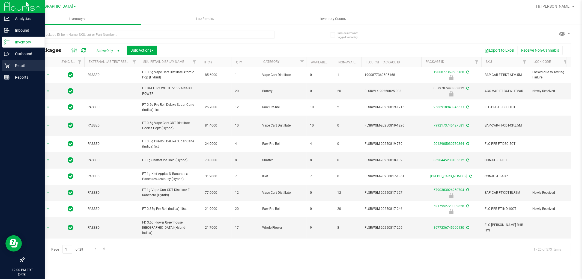
click at [9, 68] on div "Retail" at bounding box center [23, 65] width 43 height 11
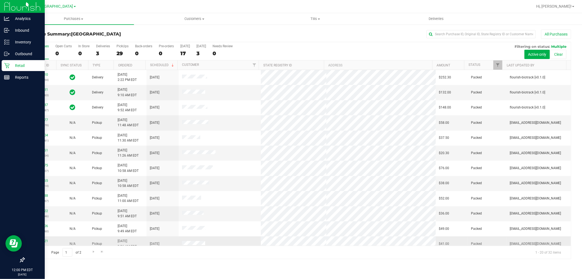
scroll to position [127, 0]
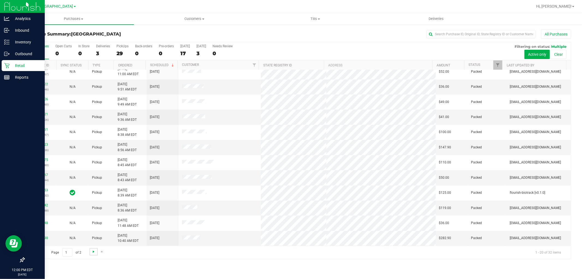
click at [93, 253] on span "Go to the next page" at bounding box center [93, 251] width 4 height 4
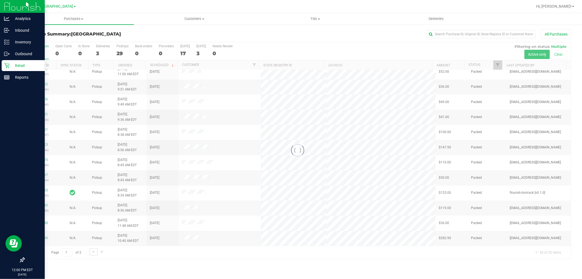
scroll to position [0, 0]
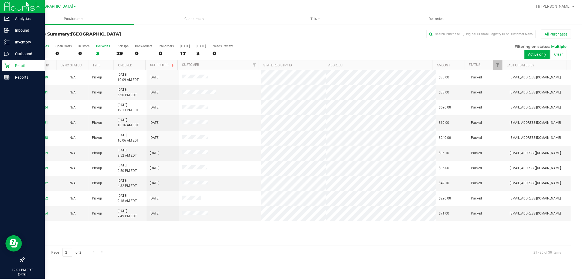
click at [99, 52] on div "3" at bounding box center [103, 53] width 14 height 6
click at [0, 0] on input "Deliveries 3" at bounding box center [0, 0] width 0 height 0
